Goal: Navigation & Orientation: Go to known website

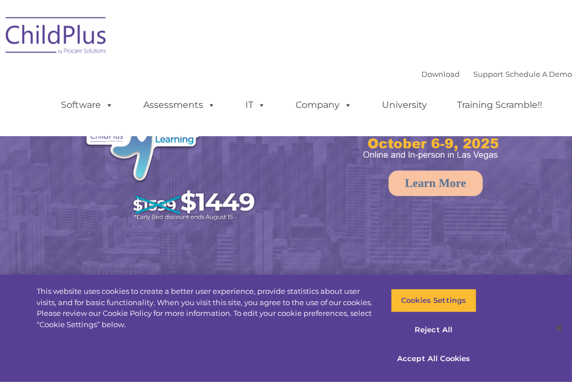
select select "MEDIUM"
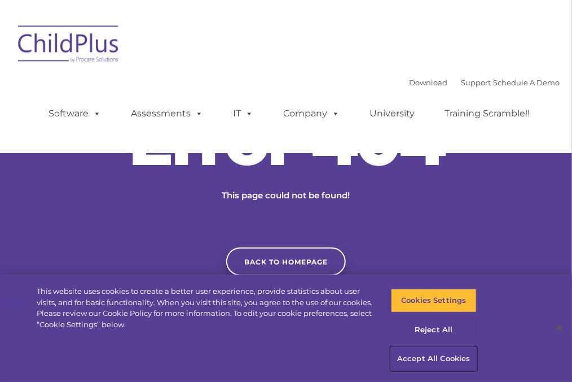
click at [422, 363] on button "Accept All Cookies" at bounding box center [434, 359] width 86 height 24
